Goal: Contribute content: Contribute content

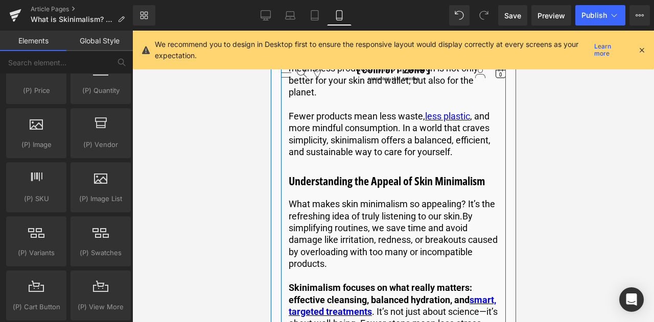
scroll to position [715, 0]
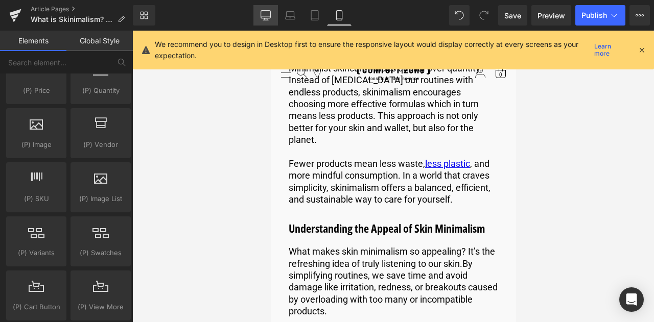
click at [267, 18] on icon at bounding box center [266, 15] width 10 height 8
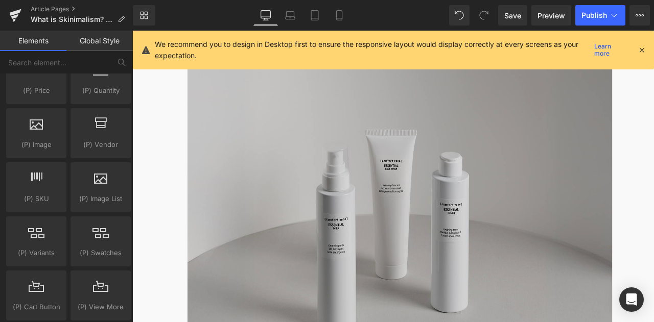
scroll to position [85, 0]
click at [408, 283] on img at bounding box center [449, 229] width 503 height 306
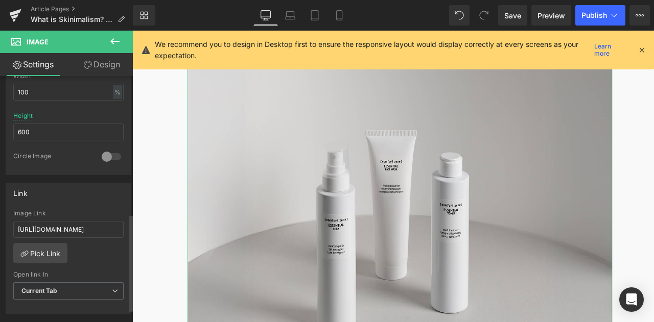
scroll to position [350, 0]
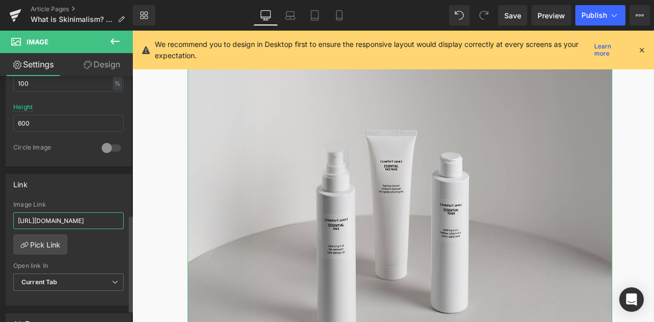
click at [53, 217] on input "[URL][DOMAIN_NAME]" at bounding box center [68, 221] width 110 height 17
click at [53, 217] on input "https://.com/pages/essential" at bounding box center [68, 221] width 110 height 17
click at [52, 219] on input "[URL][DOMAIN_NAME]" at bounding box center [68, 221] width 110 height 17
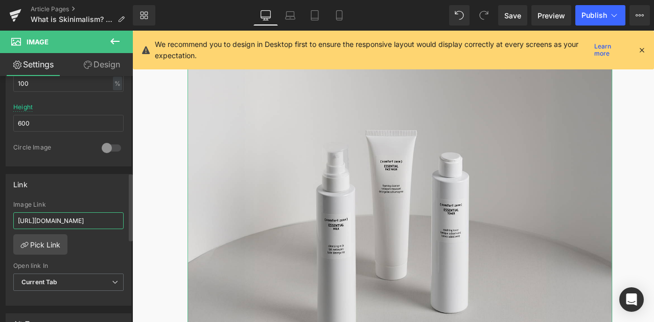
click at [52, 219] on input "[URL][DOMAIN_NAME]" at bounding box center [68, 221] width 110 height 17
type input "[URL][DOMAIN_NAME]"
drag, startPoint x: 512, startPoint y: 14, endPoint x: 304, endPoint y: 339, distance: 386.1
click at [512, 14] on span "Save" at bounding box center [512, 15] width 17 height 11
click at [598, 18] on span "Publish" at bounding box center [594, 15] width 26 height 8
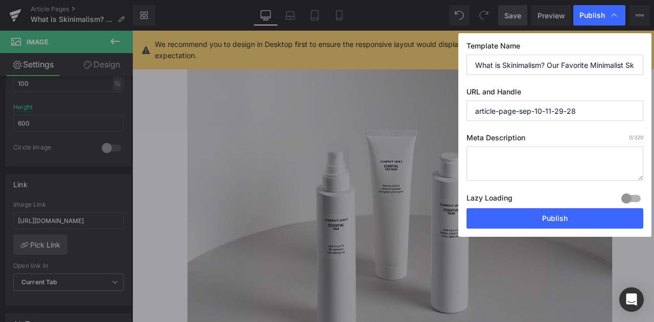
click at [550, 107] on input "article-page-sep-10-11-29-28" at bounding box center [554, 111] width 177 height 20
paste input "our-favorite-minimalist-skincare-routine"
type input "our-favorite-minimalist-skincare-routine"
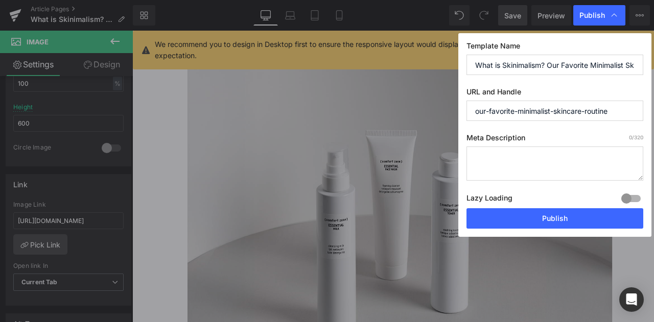
click at [508, 166] on textarea at bounding box center [554, 164] width 177 height 34
paste textarea "Less is more with skinimalism, our favorite minimalist skincare routine that fo…"
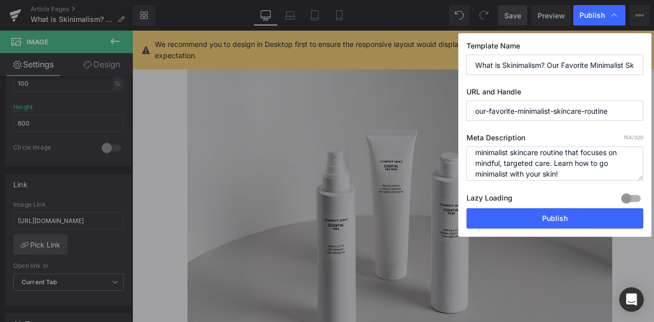
scroll to position [21, 0]
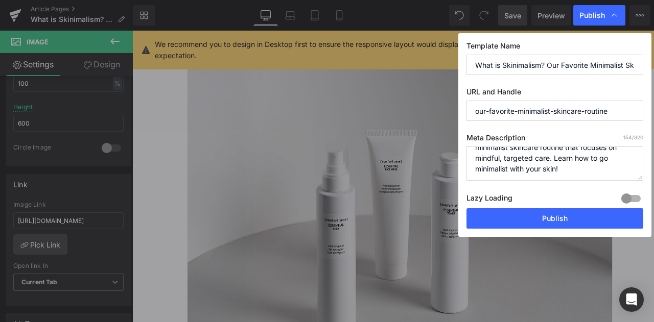
type textarea "Less is more with skinimalism, our favorite minimalist skincare routine that fo…"
click at [632, 195] on div at bounding box center [631, 199] width 25 height 16
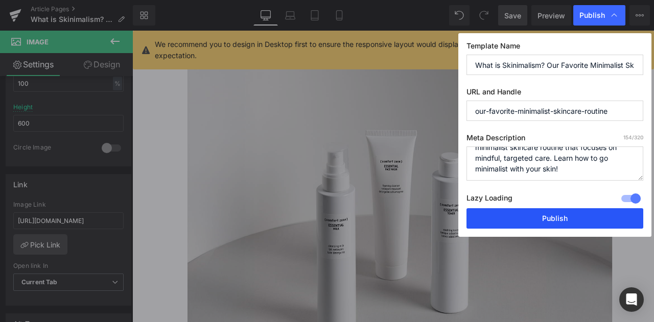
click at [563, 215] on button "Publish" at bounding box center [554, 218] width 177 height 20
